Goal: Transaction & Acquisition: Download file/media

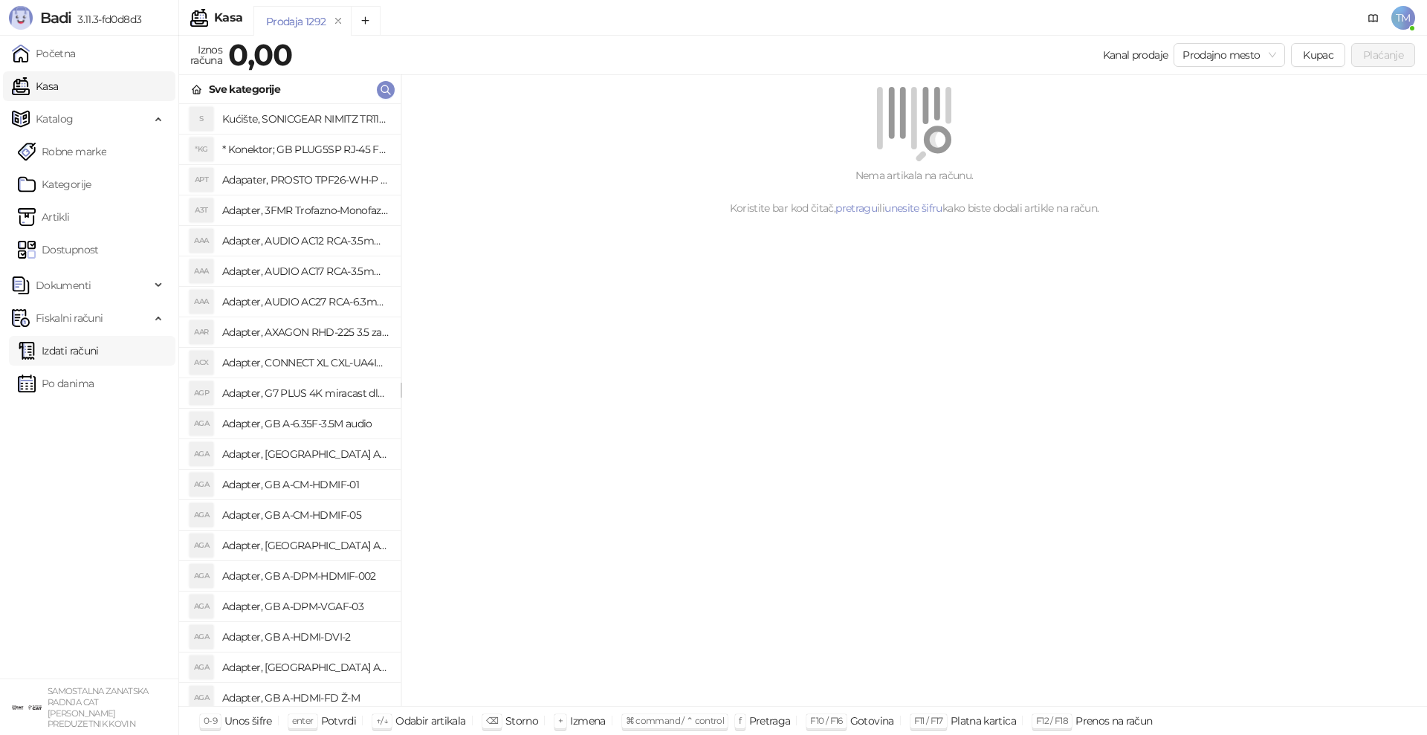
click at [71, 351] on link "Izdati računi" at bounding box center [58, 351] width 81 height 30
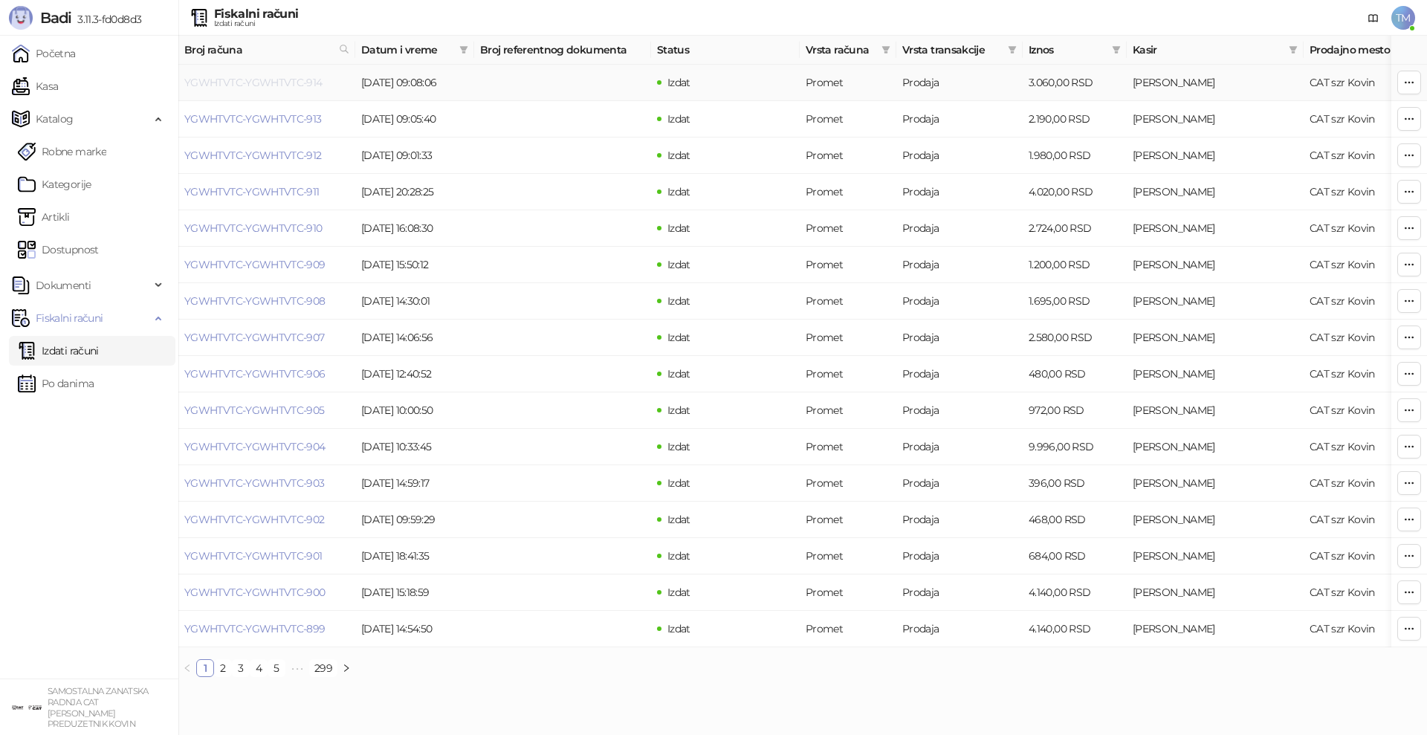
click at [261, 85] on link "YGWHTVTC-YGWHTVTC-914" at bounding box center [253, 82] width 138 height 13
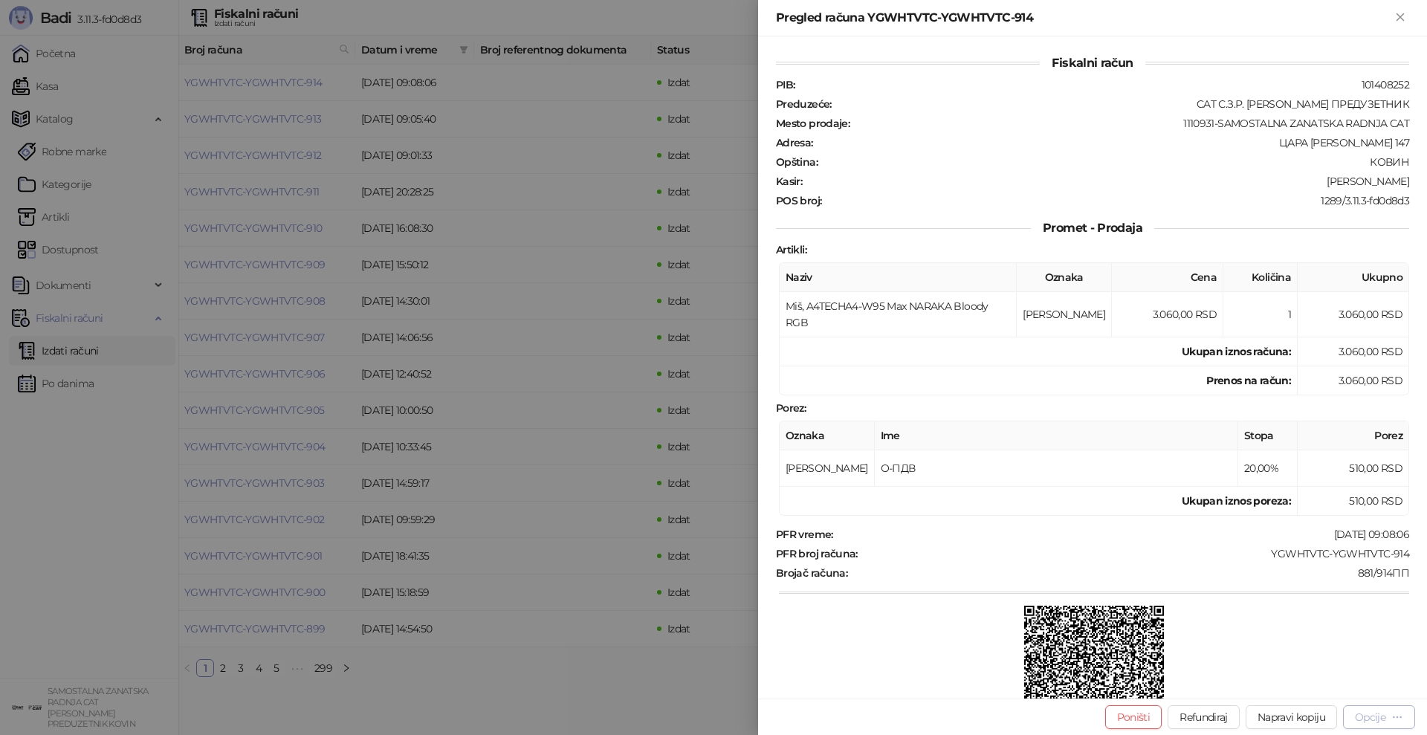
click at [1388, 724] on div "Opcije" at bounding box center [1379, 717] width 48 height 14
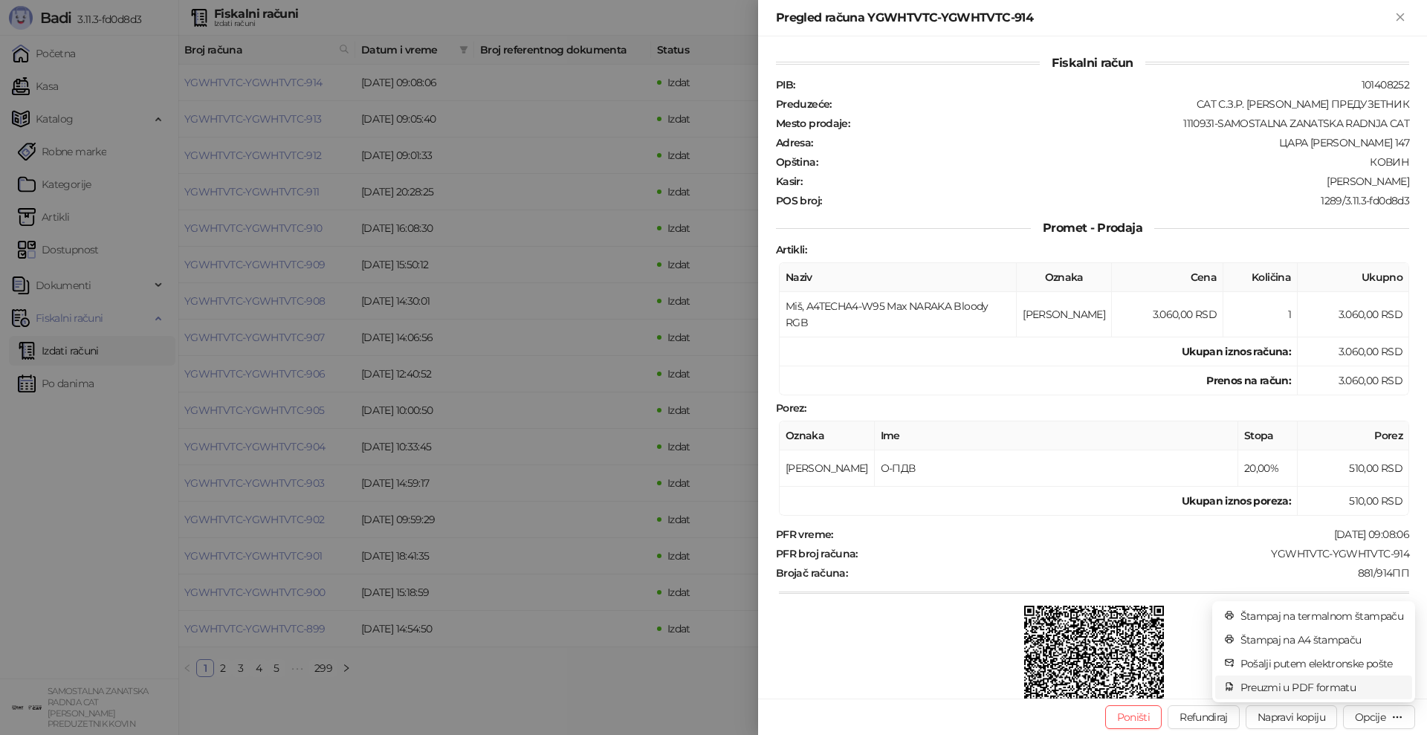
click at [1330, 689] on span "Preuzmi u PDF formatu" at bounding box center [1322, 687] width 163 height 16
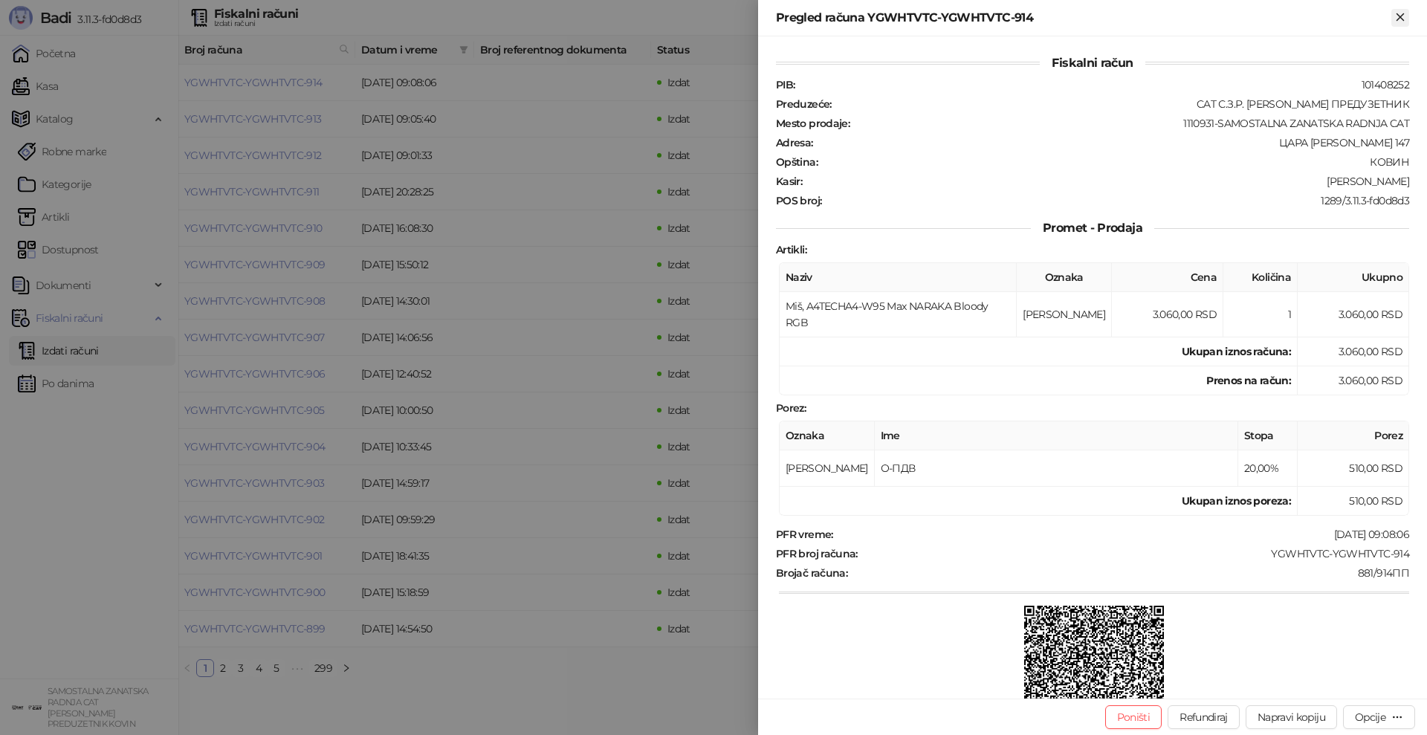
click at [1402, 16] on icon "Zatvori" at bounding box center [1400, 16] width 7 height 7
